Goal: Task Accomplishment & Management: Manage account settings

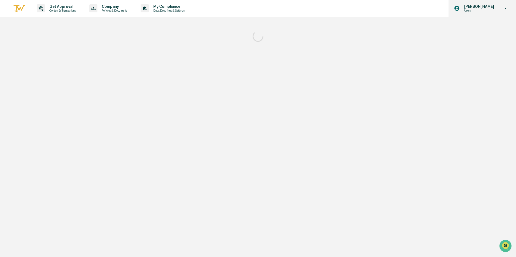
click at [473, 8] on p "[PERSON_NAME]" at bounding box center [478, 6] width 37 height 4
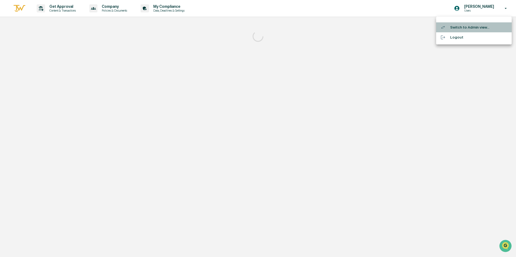
click at [473, 26] on li "Switch to Admin view..." at bounding box center [474, 27] width 76 height 10
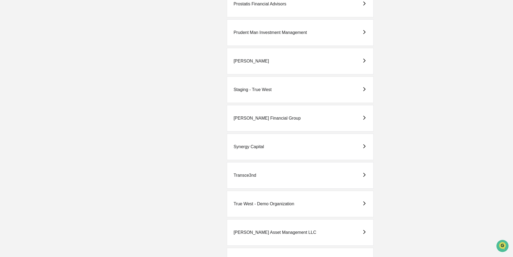
scroll to position [1383, 0]
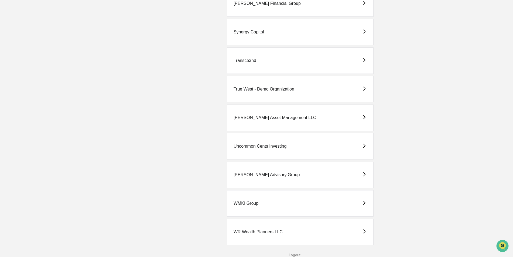
click at [259, 145] on div "Uncommon Cents Investing" at bounding box center [260, 146] width 53 height 5
